Goal: Download file/media

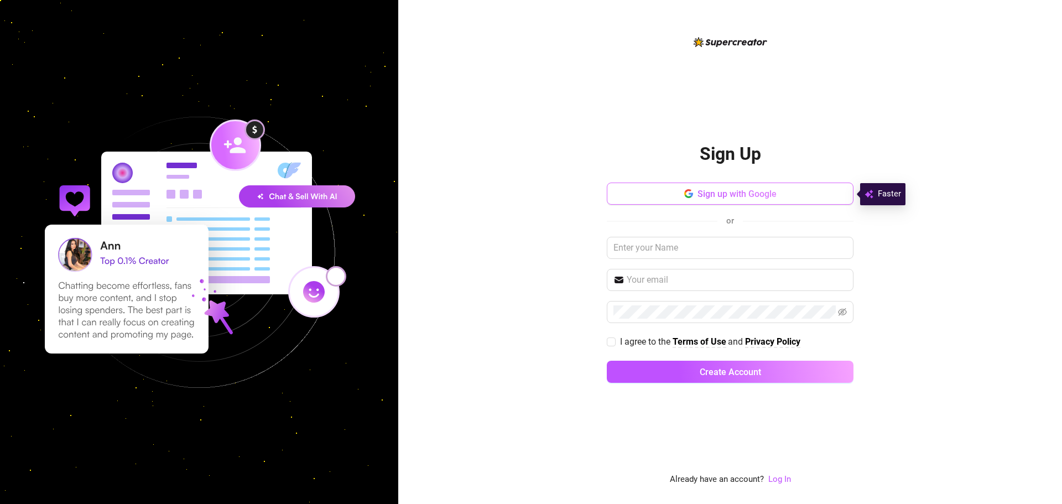
click at [688, 190] on icon "button" at bounding box center [687, 190] width 7 height 3
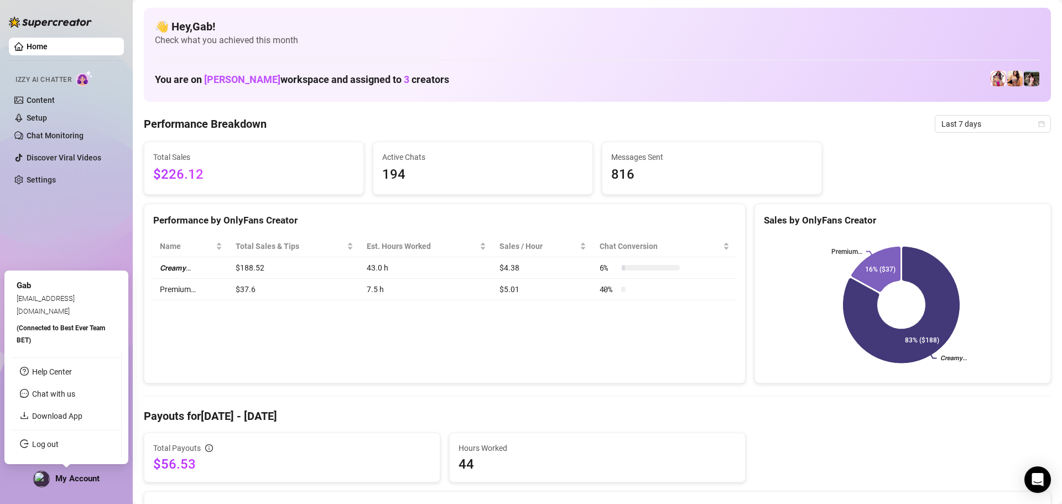
click at [75, 476] on span "My Account" at bounding box center [77, 479] width 44 height 10
click at [58, 414] on link "Download App" at bounding box center [57, 416] width 50 height 9
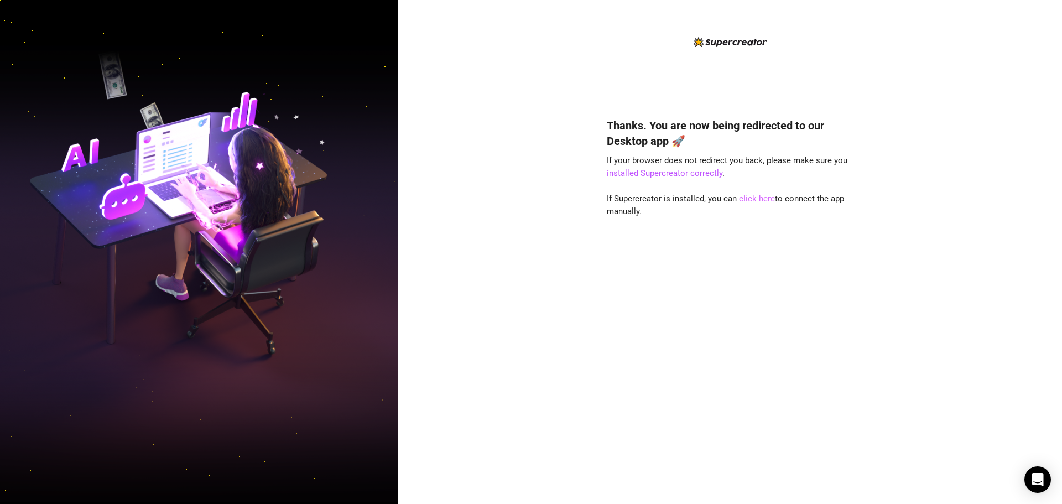
click at [743, 196] on link "click here" at bounding box center [757, 199] width 36 height 10
